Goal: Transaction & Acquisition: Purchase product/service

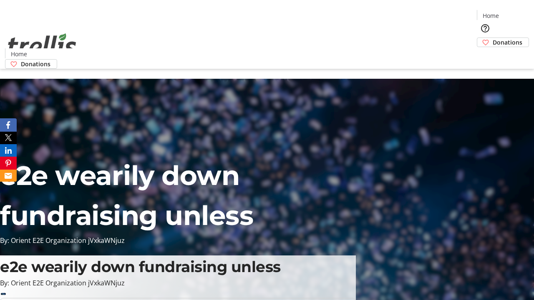
click at [492, 38] on span "Donations" at bounding box center [507, 42] width 30 height 9
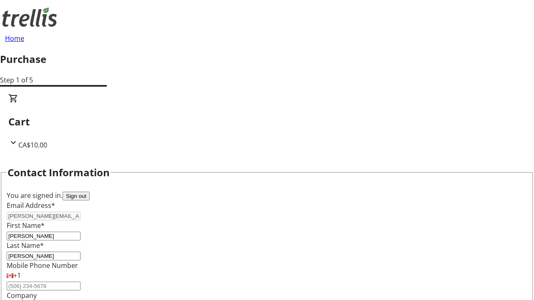
select select "BC"
select select "CA"
type input "Kelowna"
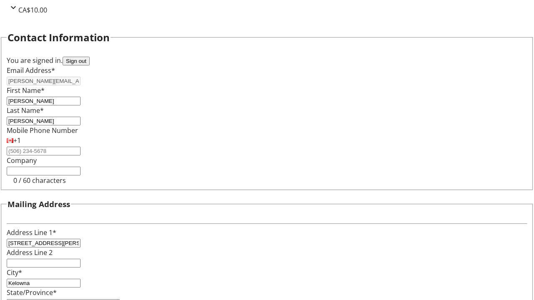
type input "V1Y 0C2"
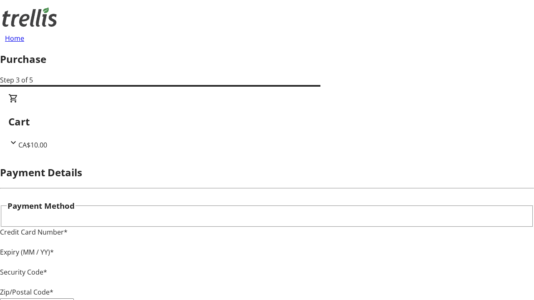
type input "V1Y 0C2"
